Goal: Task Accomplishment & Management: Use online tool/utility

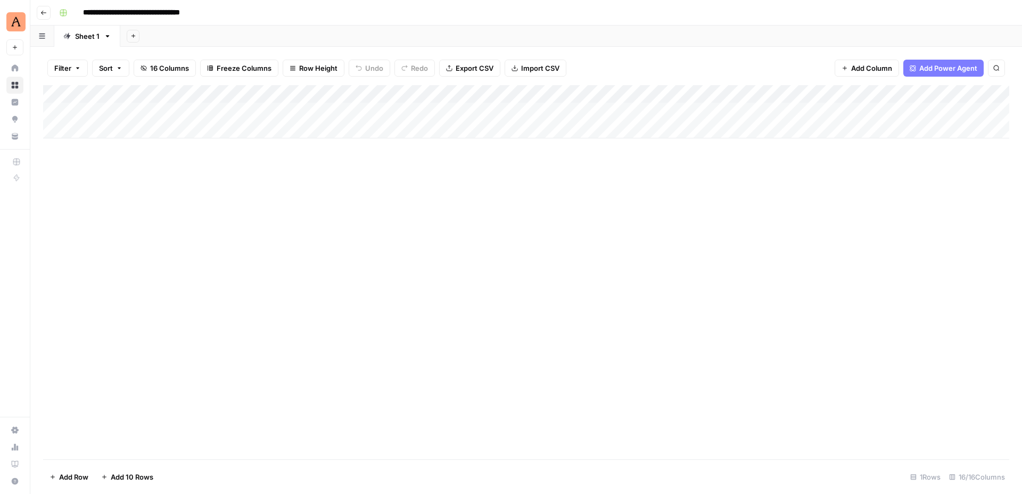
click at [43, 13] on icon "button" at bounding box center [43, 13] width 6 height 6
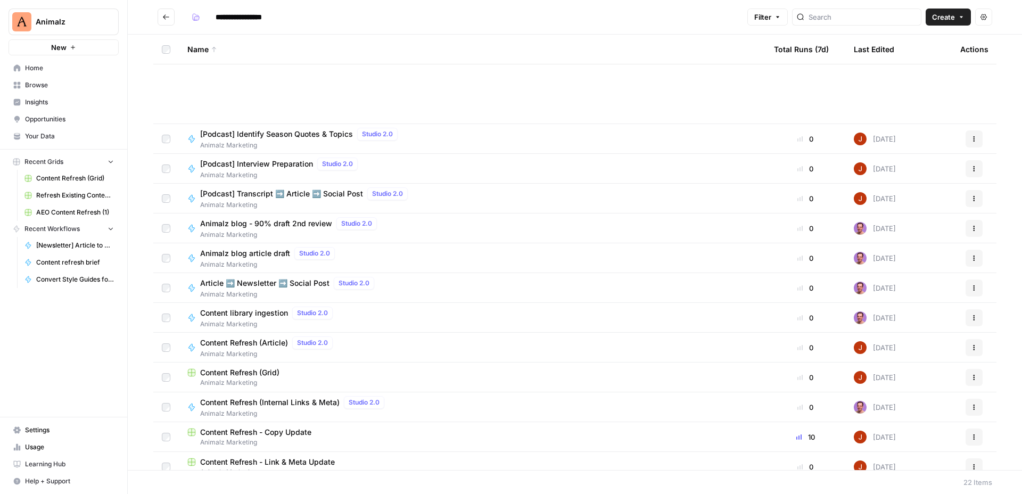
scroll to position [250, 0]
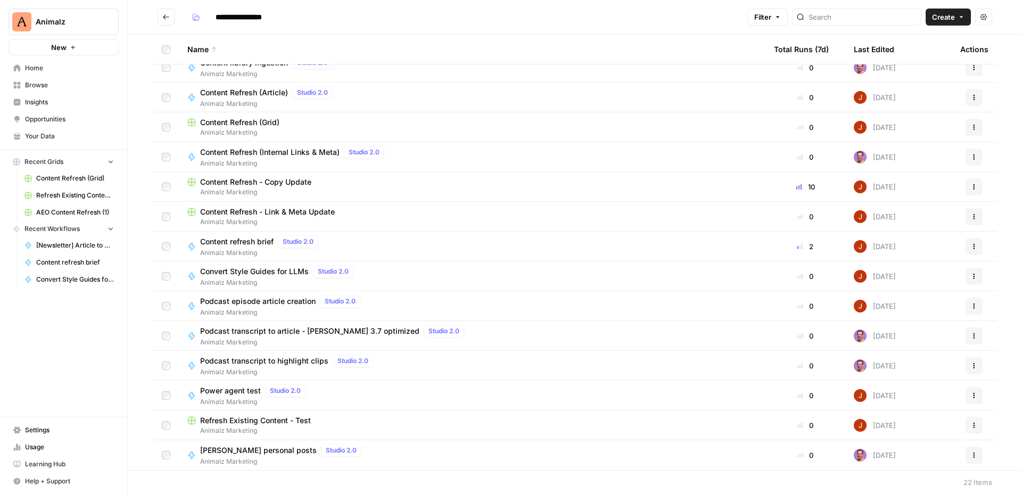
click at [294, 182] on span "Content Refresh - Copy Update" at bounding box center [255, 182] width 111 height 11
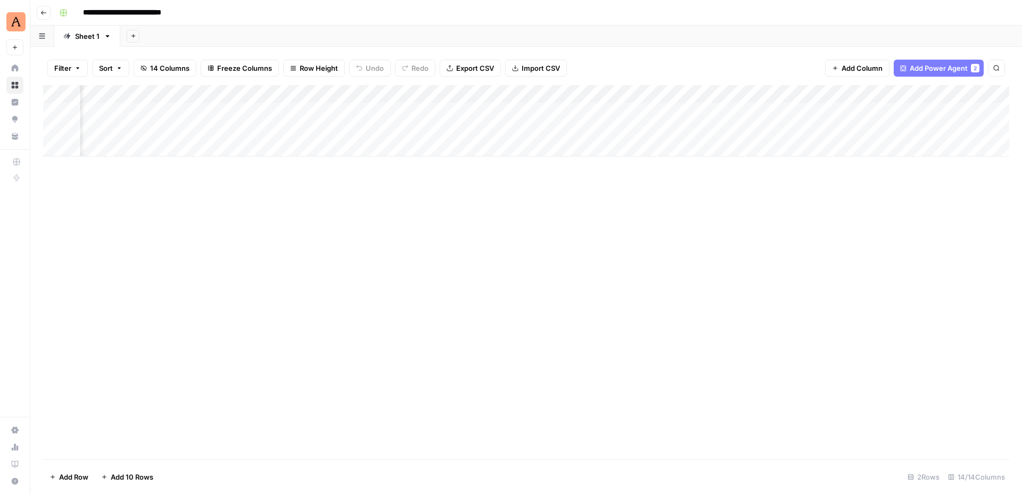
scroll to position [0, 150]
click at [743, 109] on div "Add Column" at bounding box center [526, 120] width 966 height 71
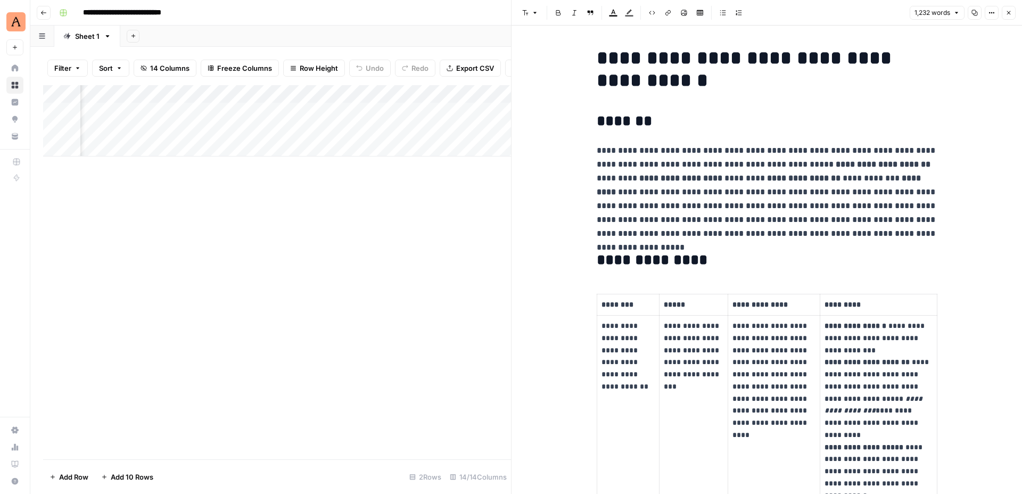
scroll to position [0, 513]
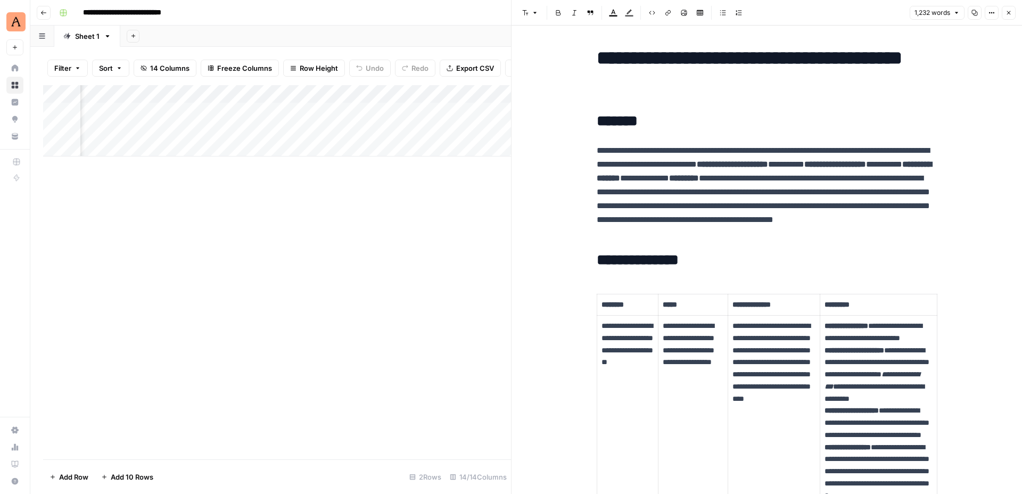
click at [274, 95] on div "Add Column" at bounding box center [277, 120] width 468 height 71
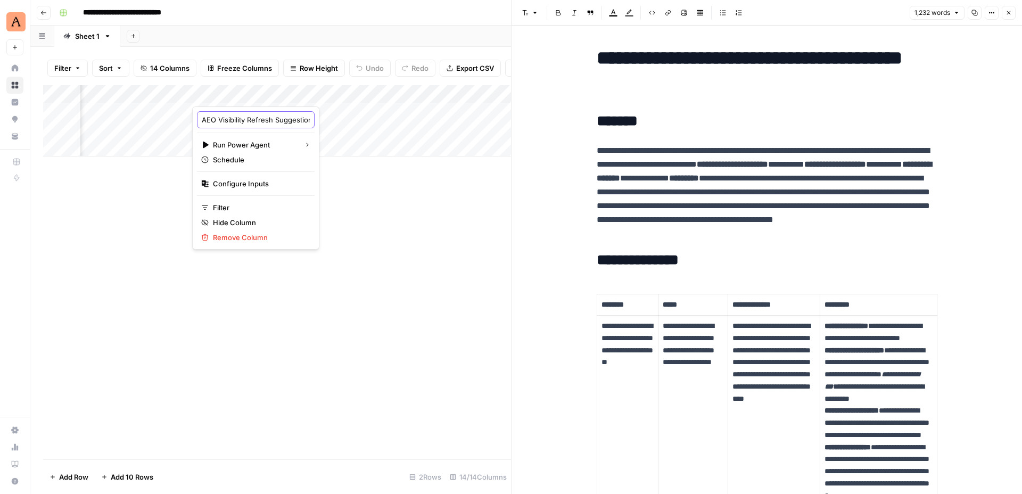
click at [258, 120] on input "AEO Visibility Refresh Suggestions" at bounding box center [256, 119] width 108 height 11
click at [435, 227] on div "Add Column" at bounding box center [277, 272] width 468 height 374
